Goal: Task Accomplishment & Management: Manage account settings

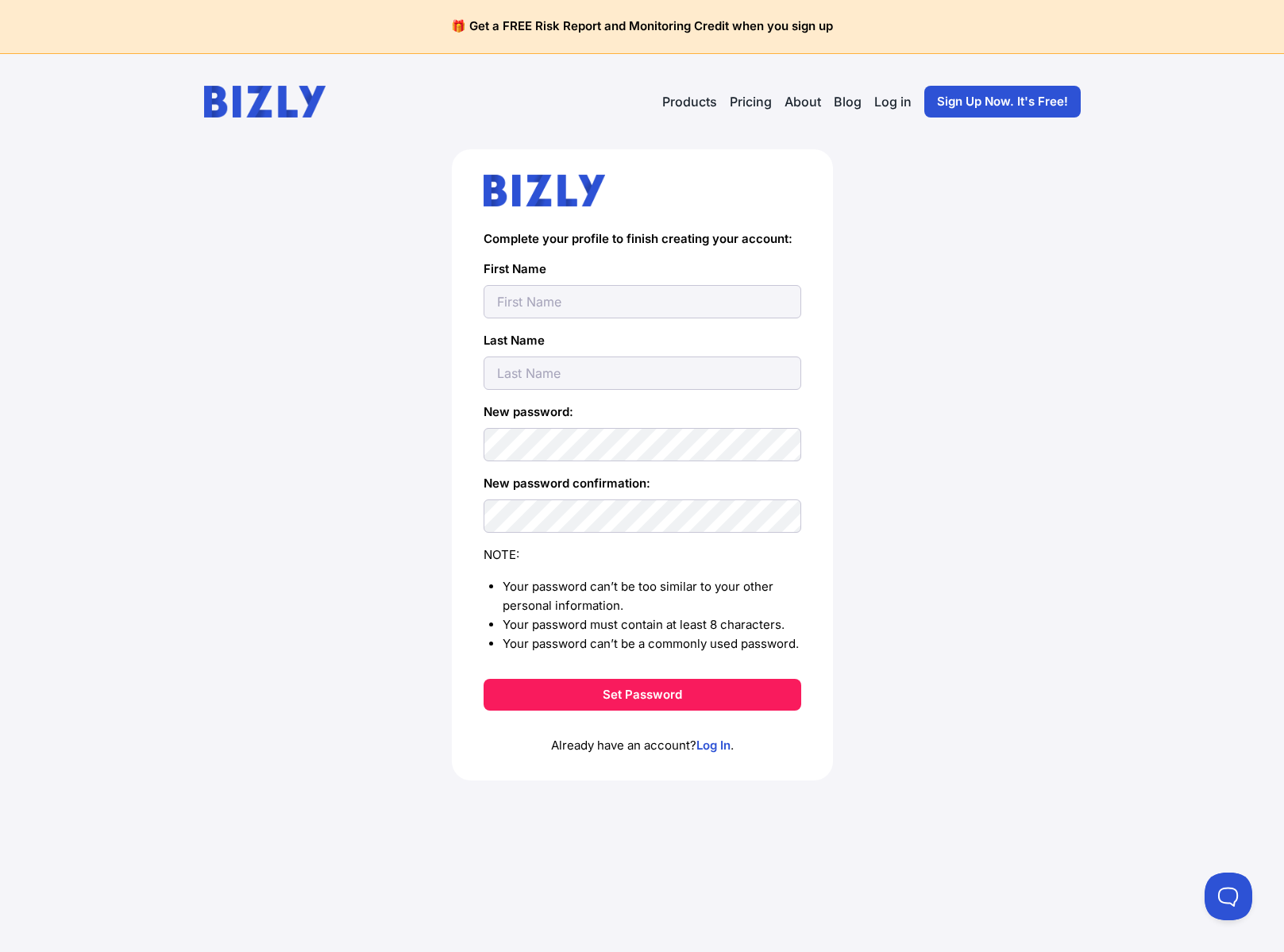
click at [754, 97] on link "Pricing" at bounding box center [751, 101] width 42 height 19
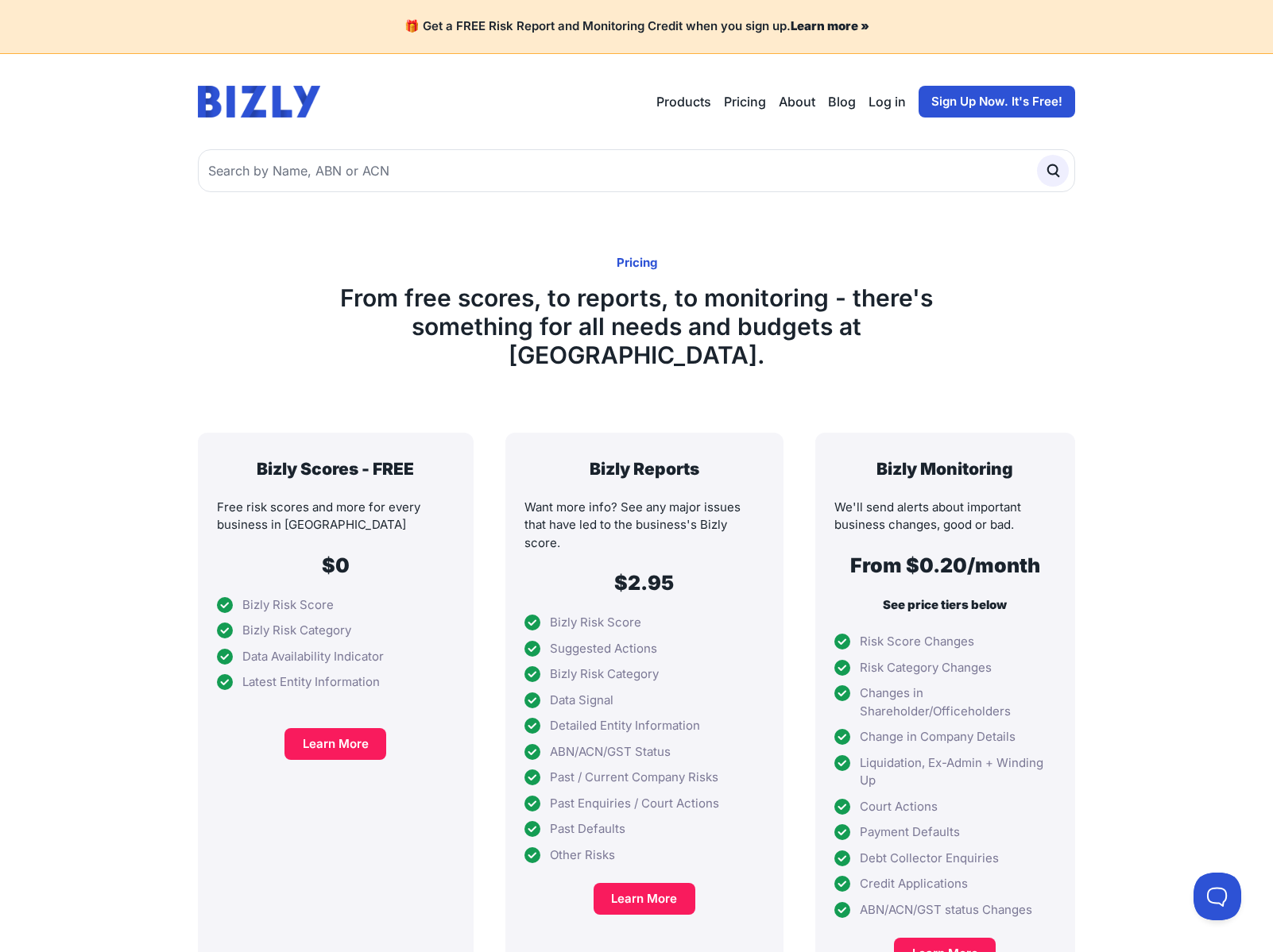
click at [886, 100] on link "Log in" at bounding box center [887, 101] width 37 height 19
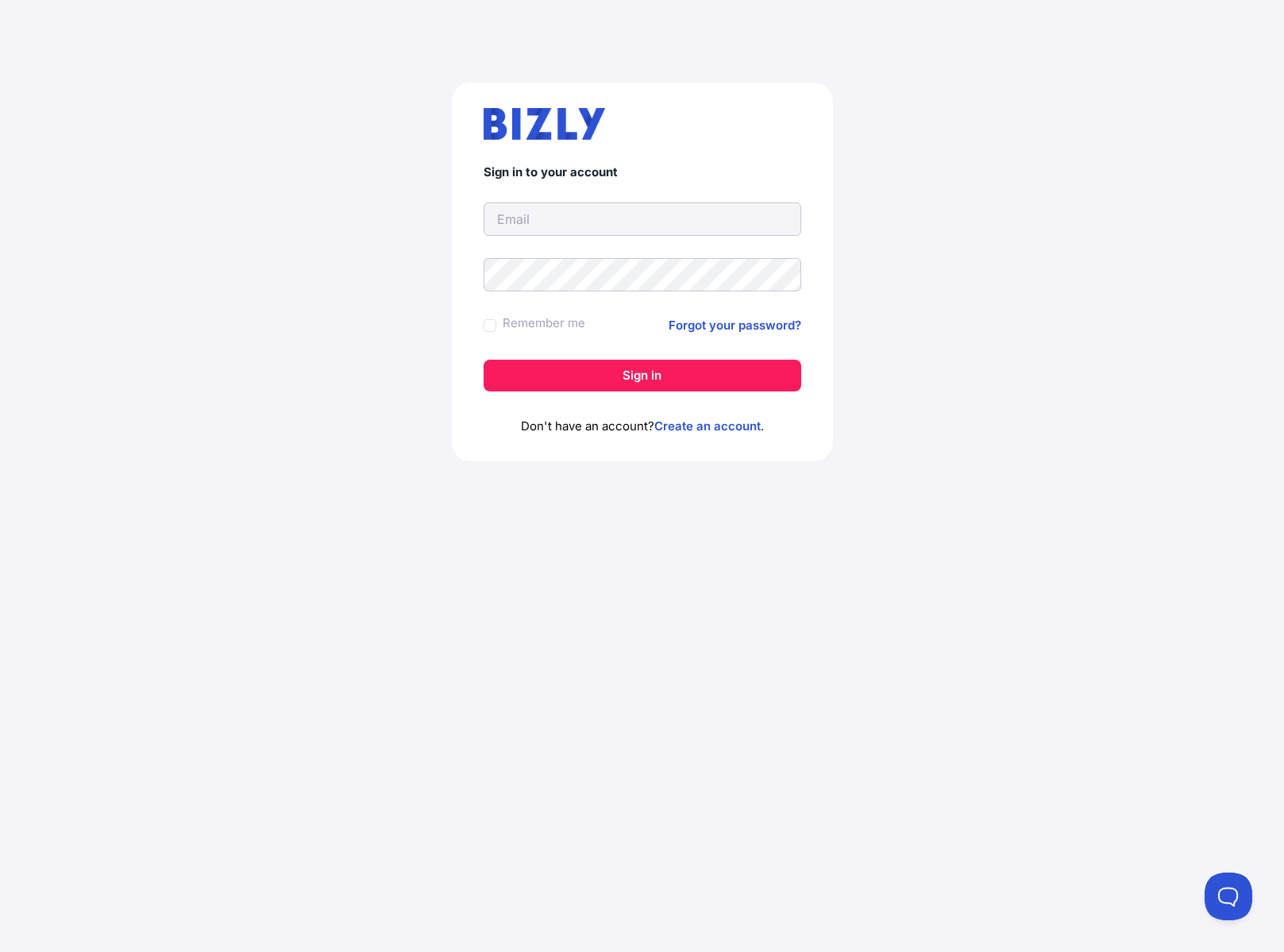
click at [257, 216] on div "Sign in to your account Remember me Forgot your password? Sign in Don't have an…" at bounding box center [642, 278] width 1220 height 468
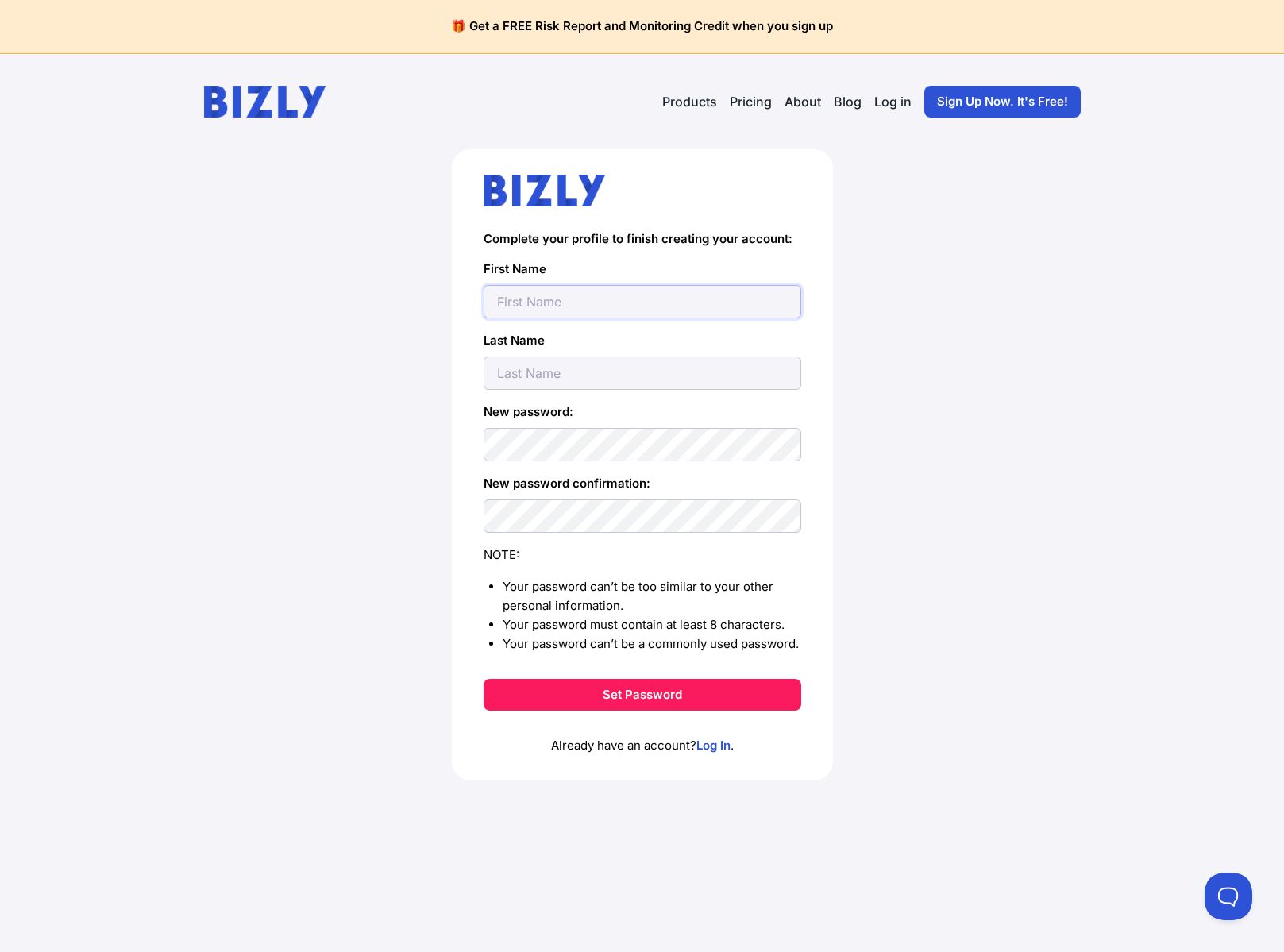
click at [529, 300] on input "text" at bounding box center [642, 302] width 318 height 34
type input "[PERSON_NAME]"
click at [550, 380] on input "text" at bounding box center [642, 373] width 318 height 34
type input "Houlder"
click at [659, 694] on button "Set Password" at bounding box center [642, 694] width 318 height 32
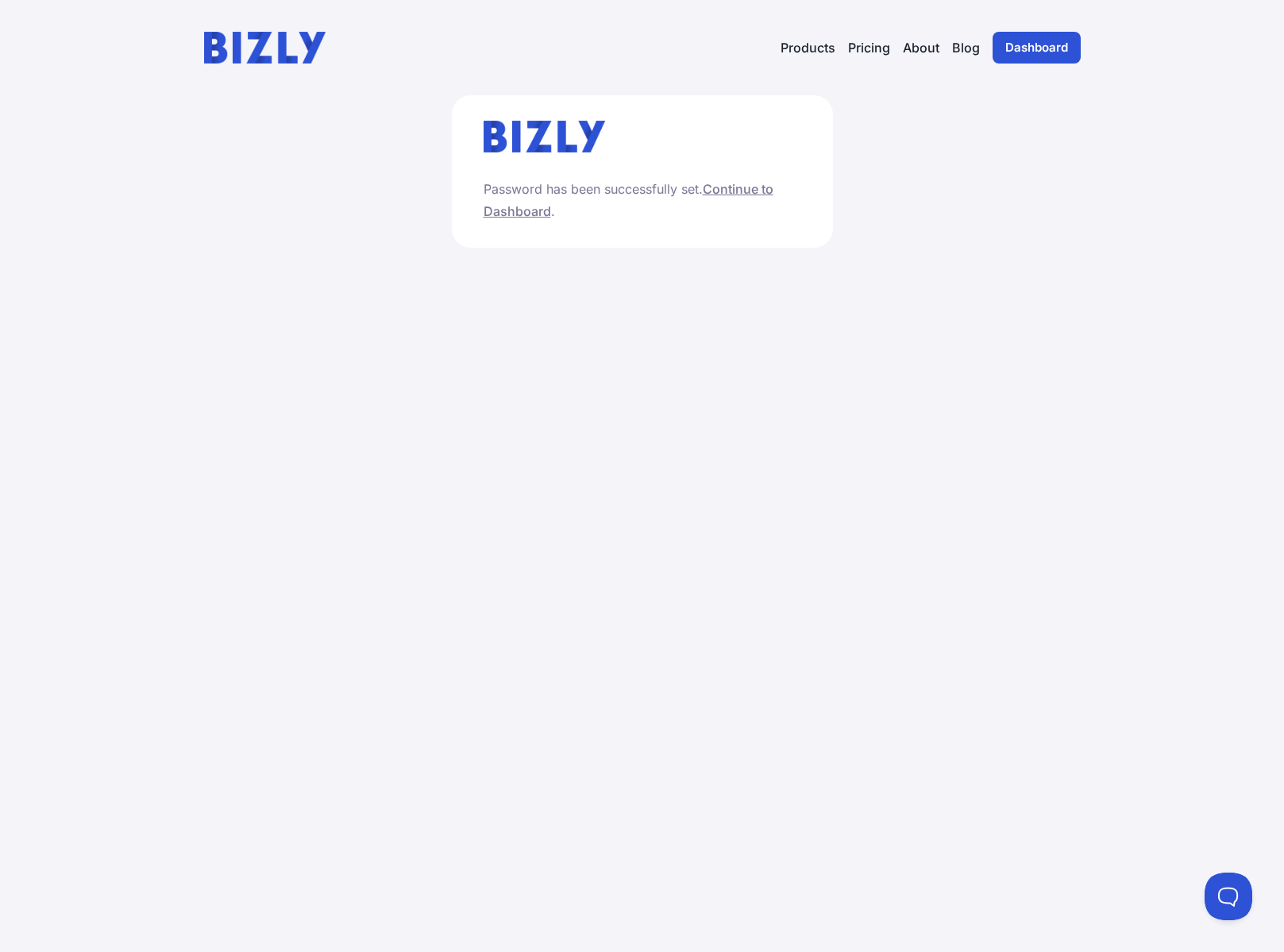
click at [506, 211] on link "Continue to Dashboard" at bounding box center [629, 200] width 290 height 38
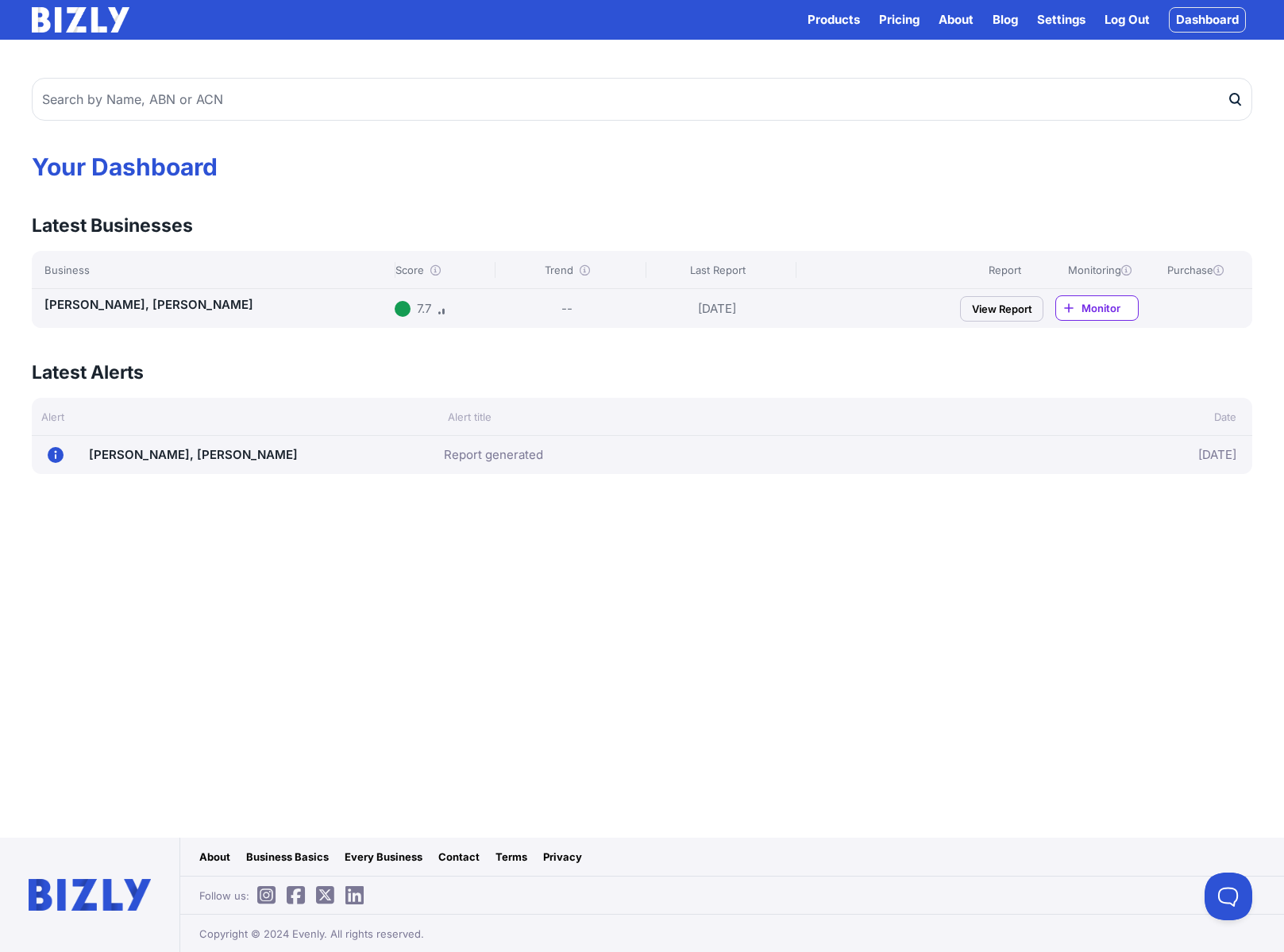
click at [436, 269] on icon at bounding box center [435, 270] width 10 height 10
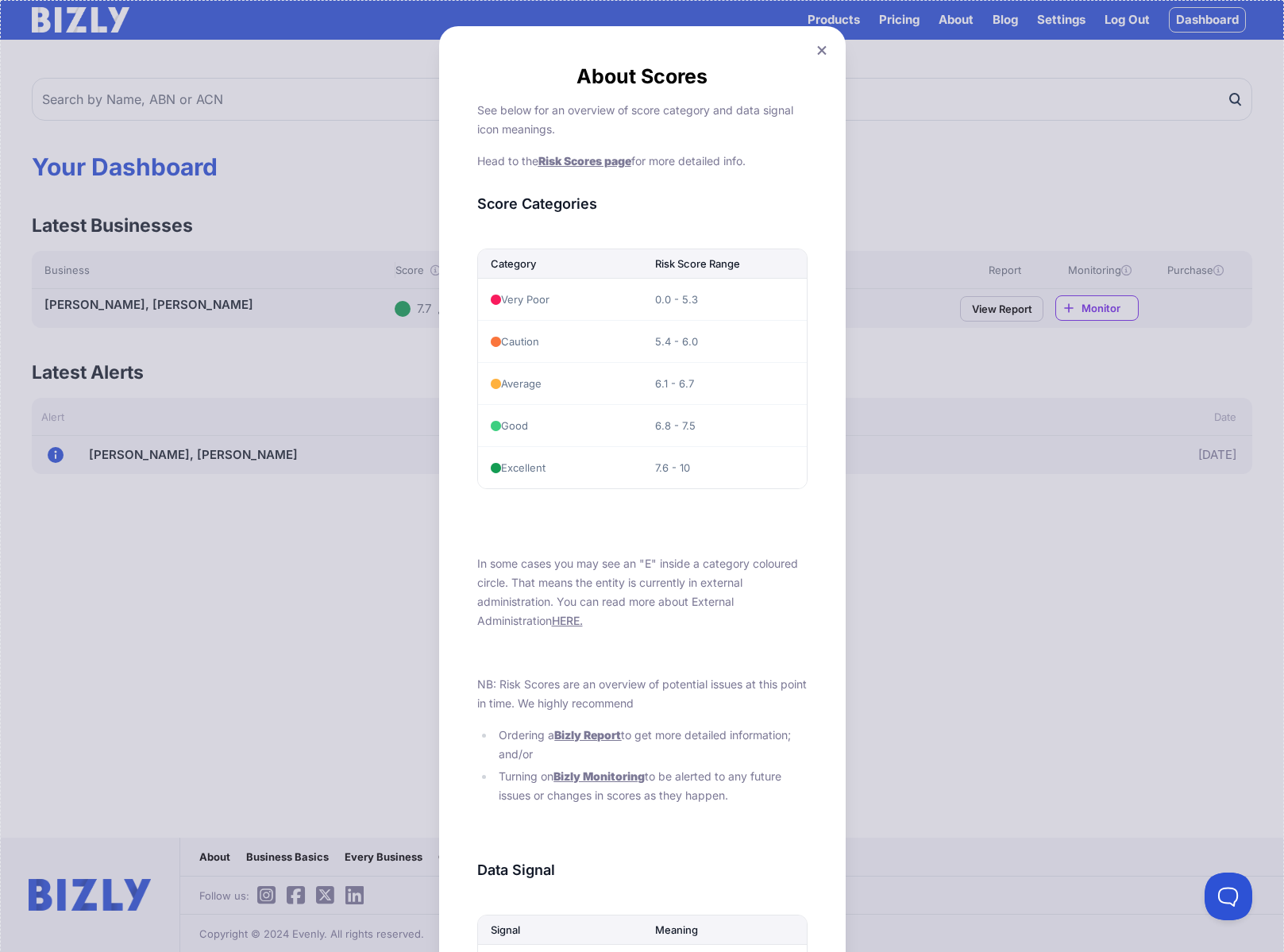
click at [362, 556] on div "About Scores See below for an overview of score category and data signal icon m…" at bounding box center [642, 751] width 1284 height 1502
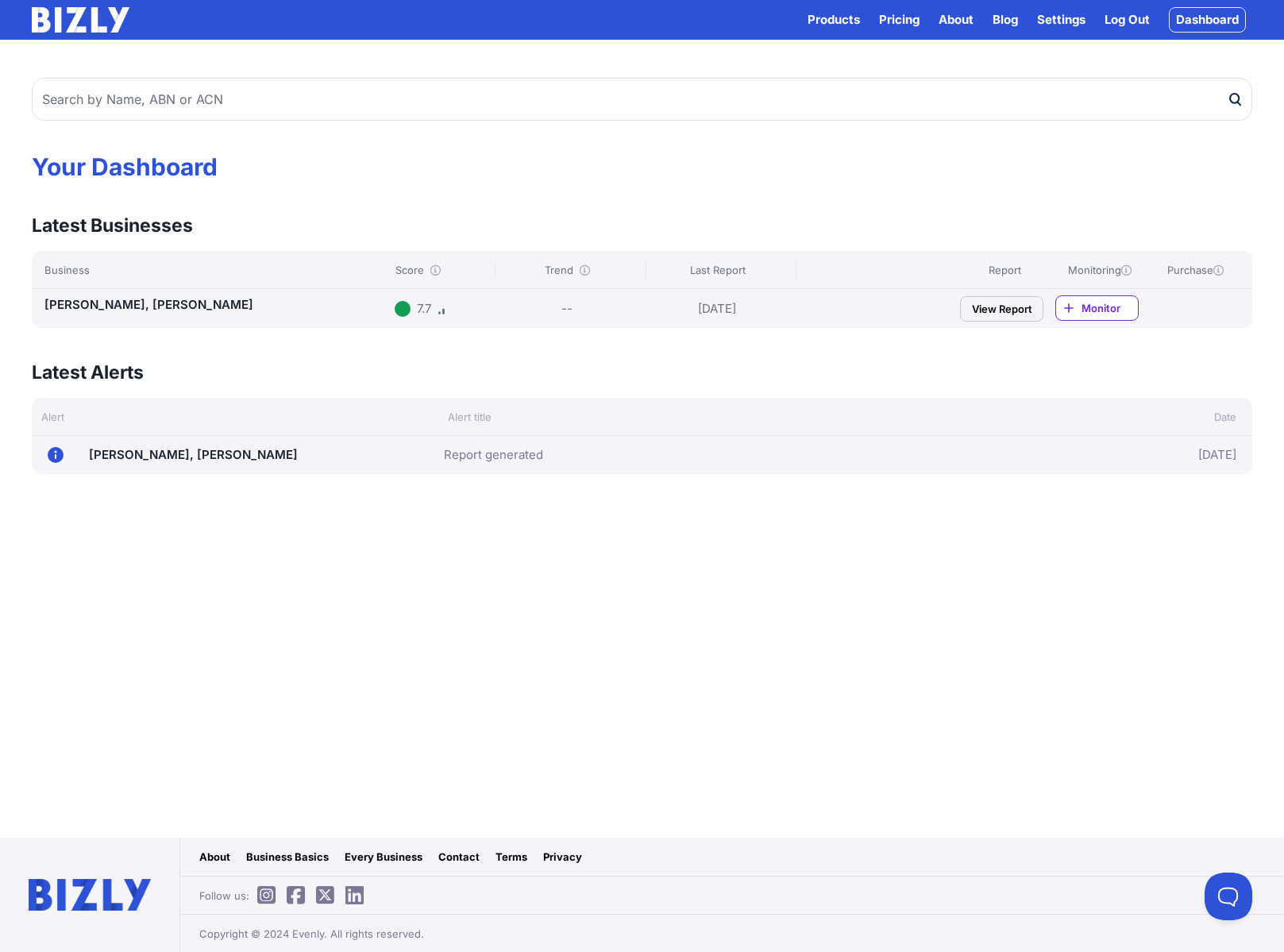
click at [1000, 310] on link "View Report" at bounding box center [1001, 309] width 83 height 25
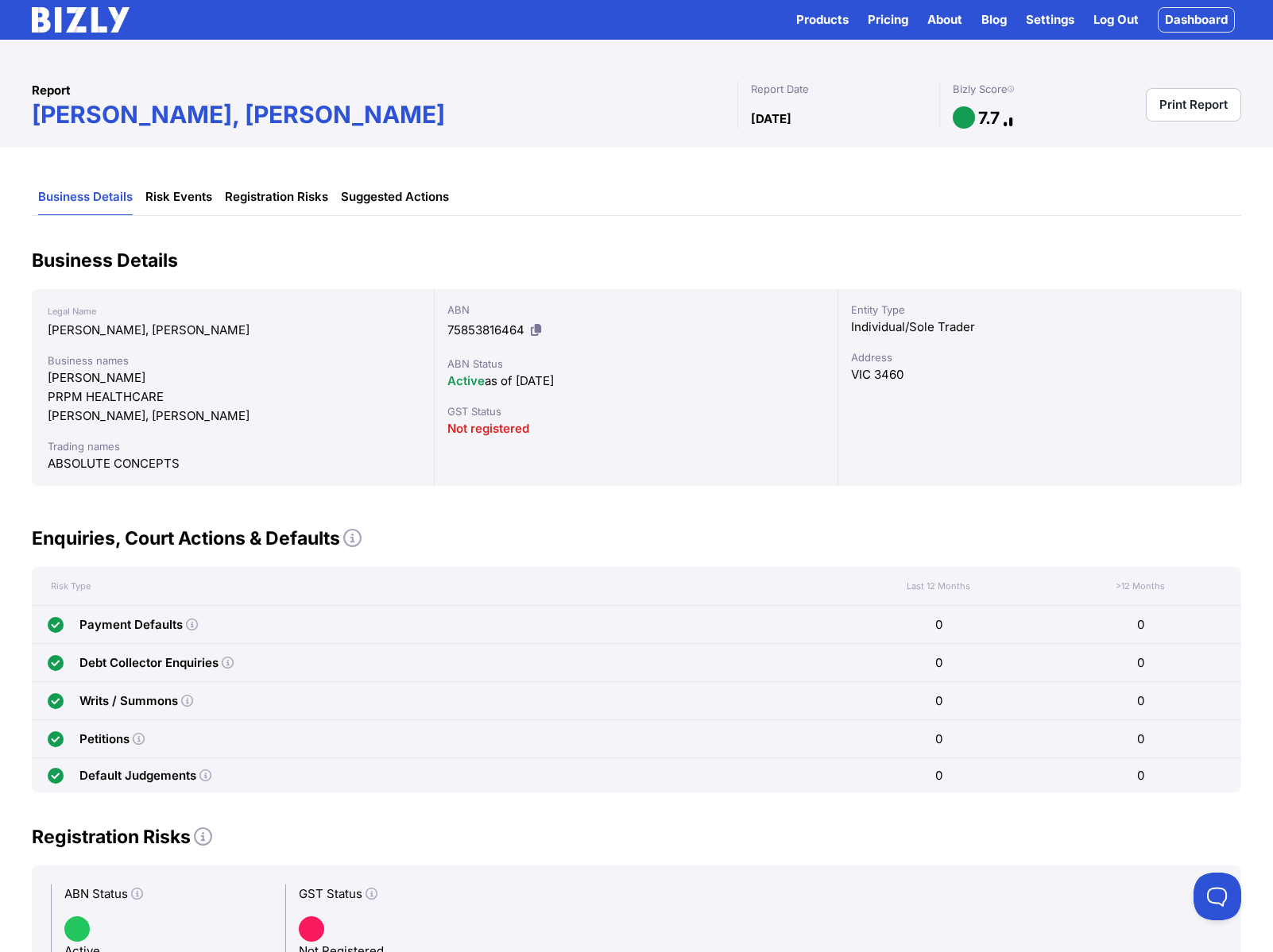
click at [1123, 19] on link "Log Out" at bounding box center [1116, 19] width 45 height 19
